Goal: Task Accomplishment & Management: Manage account settings

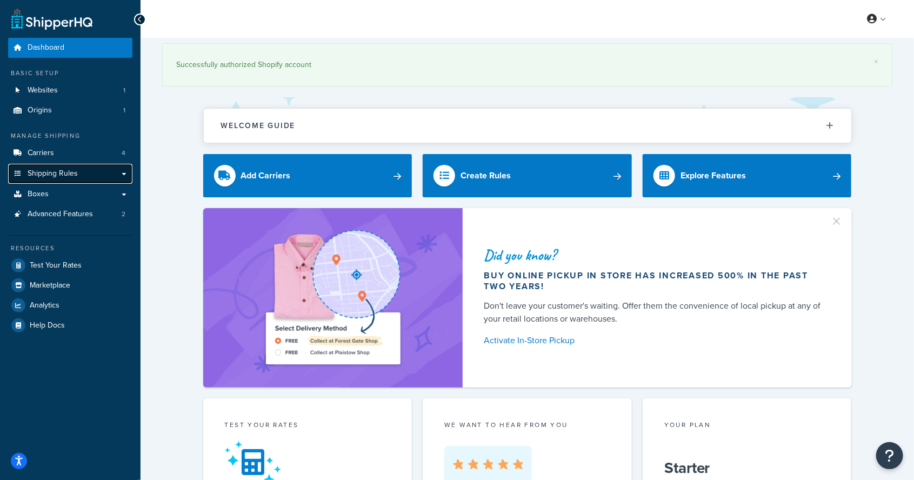
click at [86, 174] on link "Shipping Rules" at bounding box center [70, 174] width 124 height 20
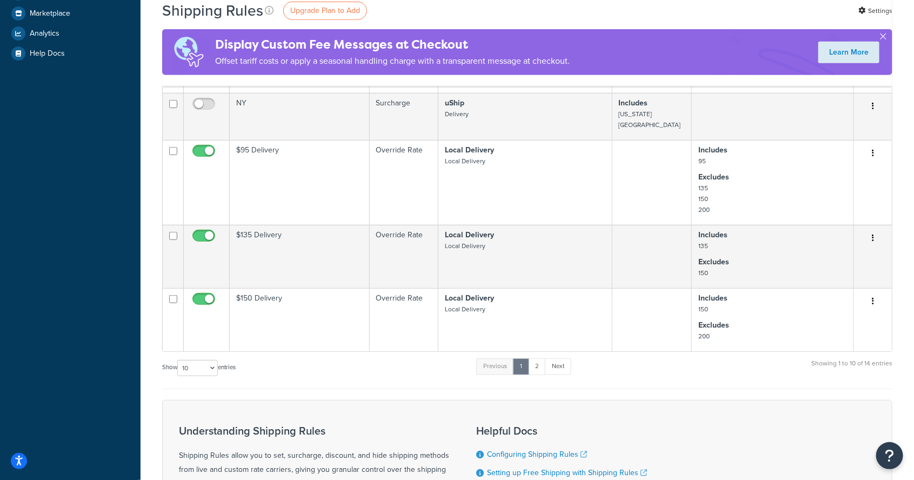
scroll to position [358, 0]
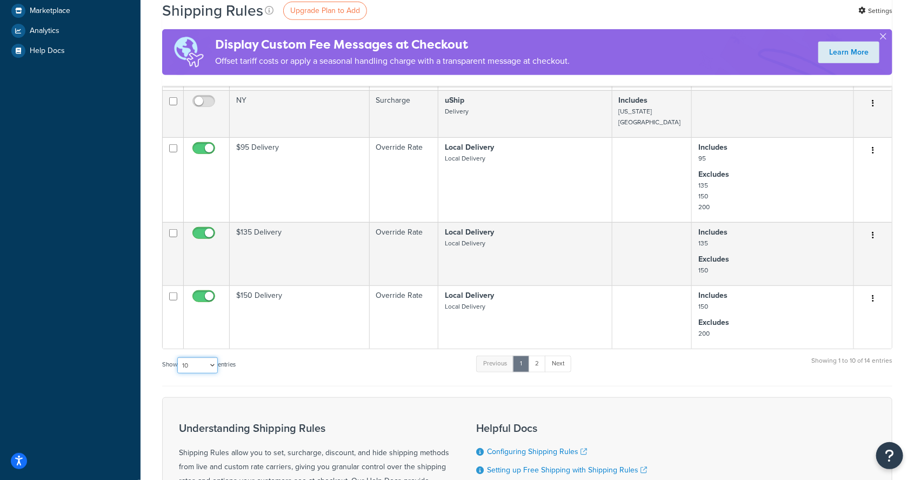
click at [204, 357] on select "10 15 25 50 100 1000" at bounding box center [197, 365] width 41 height 16
select select "25"
click at [178, 357] on select "10 15 25 50 100 1000" at bounding box center [197, 365] width 41 height 16
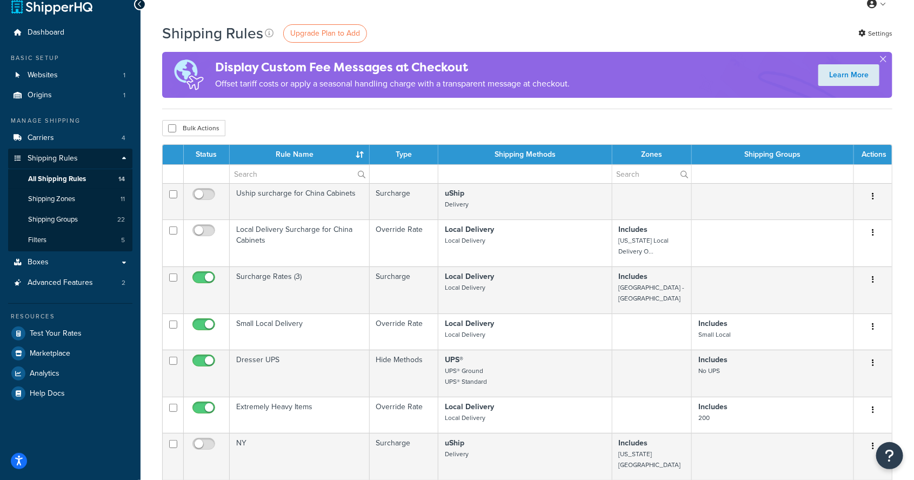
scroll to position [0, 0]
